Goal: Find specific page/section: Find specific page/section

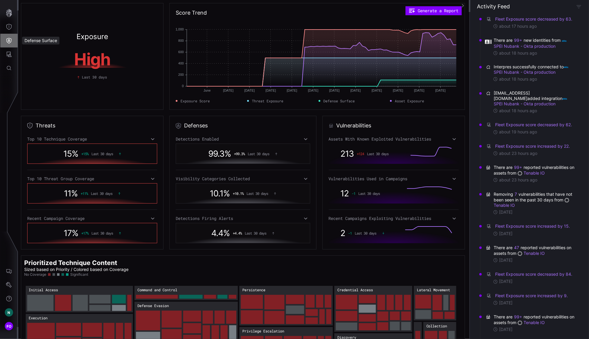
click at [11, 39] on icon "Defense Surface" at bounding box center [9, 41] width 5 height 6
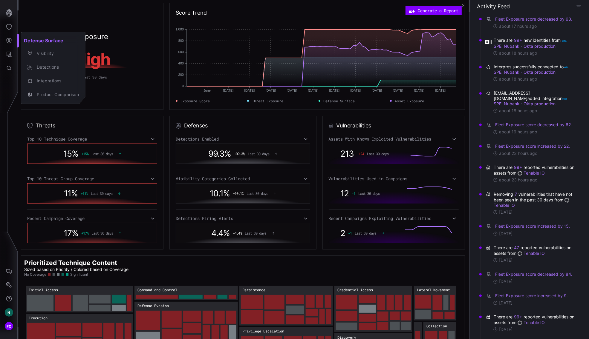
click at [7, 56] on div at bounding box center [294, 169] width 589 height 339
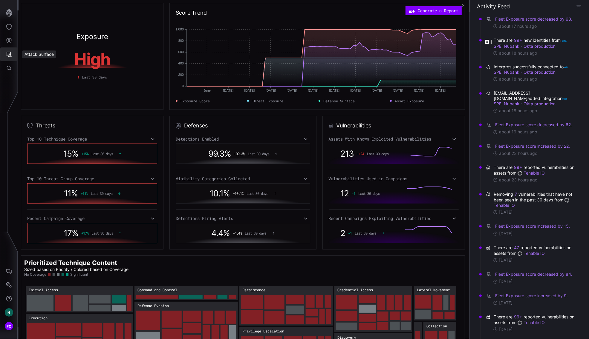
click at [13, 55] on button "Attack Surface" at bounding box center [8, 54] width 17 height 14
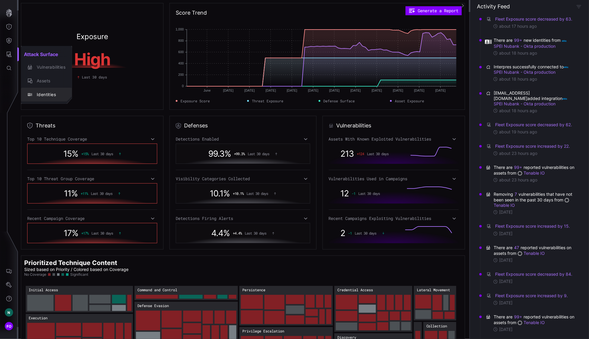
click at [52, 91] on div "Identities" at bounding box center [50, 94] width 32 height 7
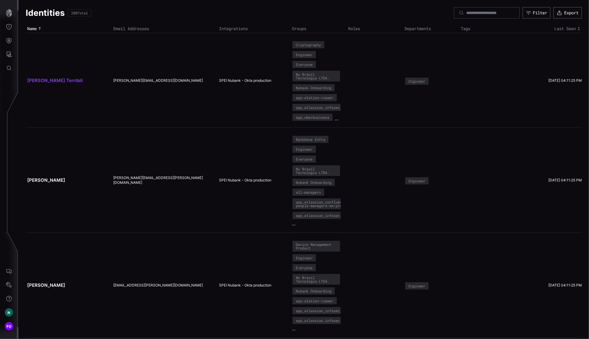
click at [47, 79] on link "[PERSON_NAME] Terribili" at bounding box center [55, 81] width 56 height 6
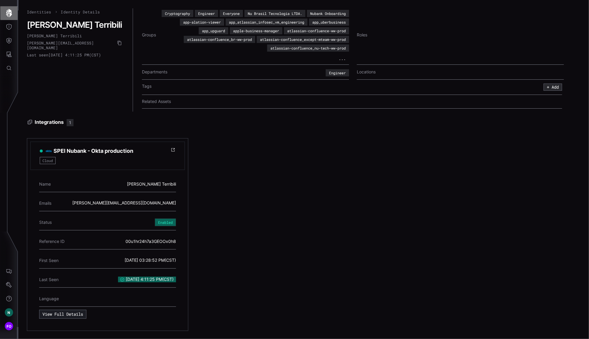
click at [10, 14] on icon "button" at bounding box center [9, 13] width 6 height 8
